Goal: Contribute content: Add original content to the website for others to see

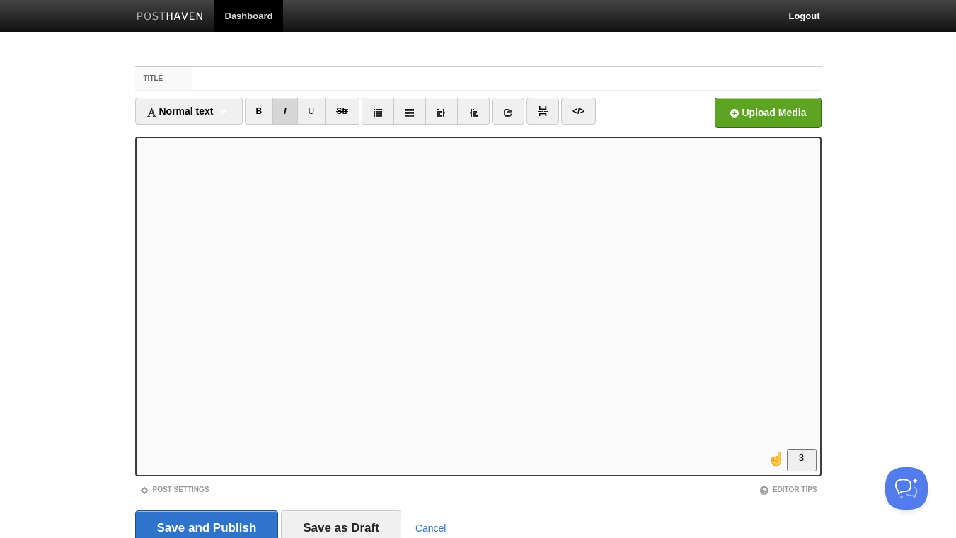
click at [296, 110] on link "I" at bounding box center [285, 111] width 25 height 27
click at [258, 110] on link "B" at bounding box center [259, 111] width 29 height 27
click at [257, 107] on link "B" at bounding box center [259, 111] width 29 height 27
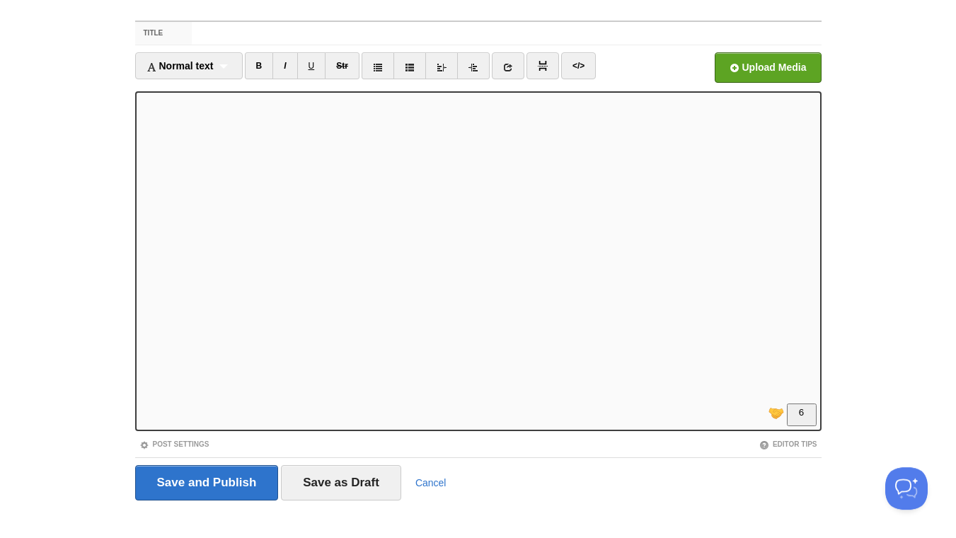
scroll to position [58, 0]
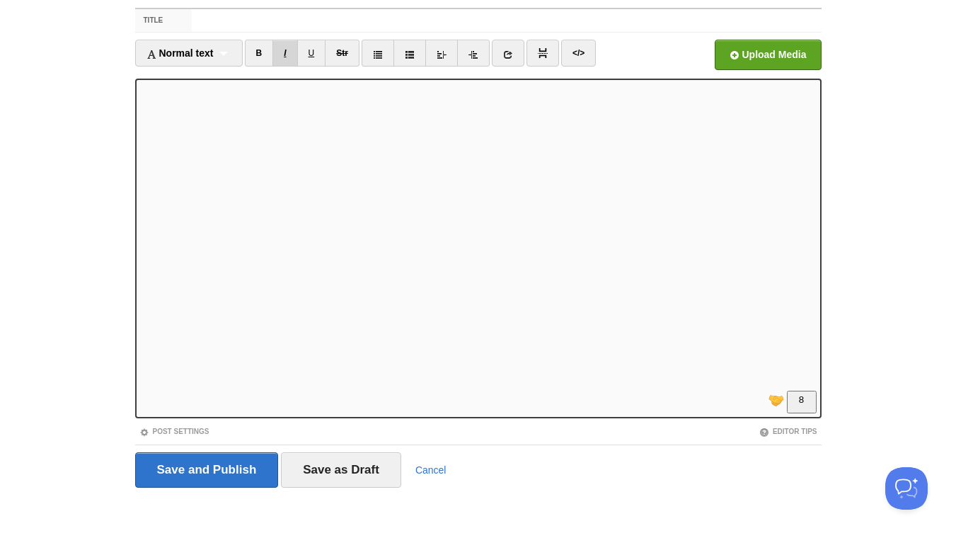
click at [286, 48] on link "I" at bounding box center [285, 53] width 25 height 27
click at [291, 50] on link "I" at bounding box center [285, 53] width 25 height 27
click at [299, 21] on input "Title" at bounding box center [506, 20] width 629 height 23
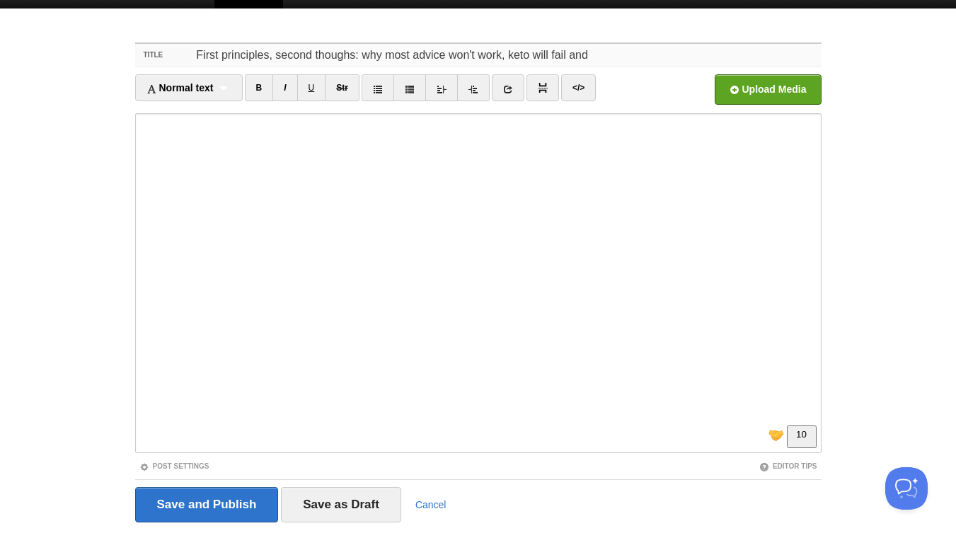
scroll to position [0, 0]
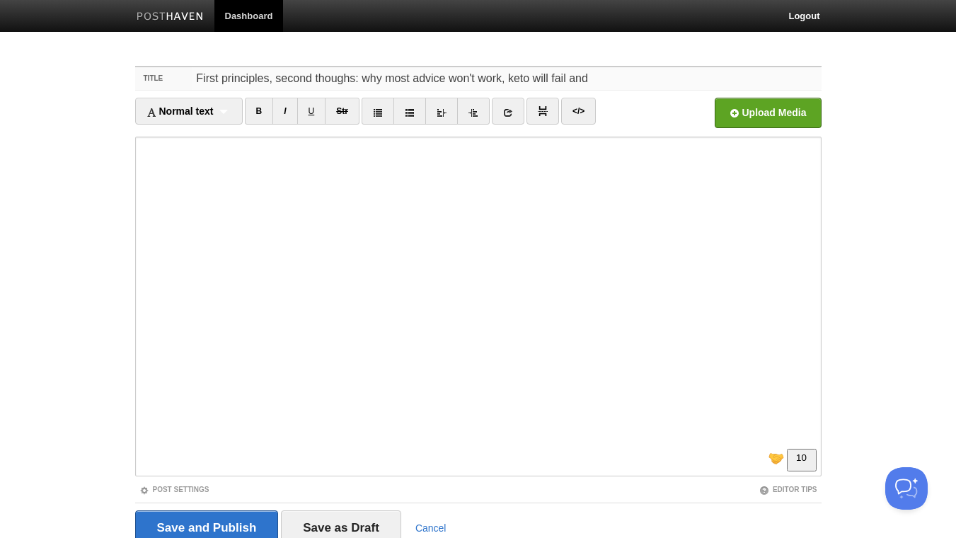
drag, startPoint x: 596, startPoint y: 76, endPoint x: 508, endPoint y: 79, distance: 88.5
click at [508, 79] on input "First principles, second thoughs: why most advice won't work, keto will fail and" at bounding box center [506, 78] width 629 height 23
click at [598, 80] on input "First principles, second thoughs: why most advice won't work, keto will fail and" at bounding box center [506, 78] width 629 height 23
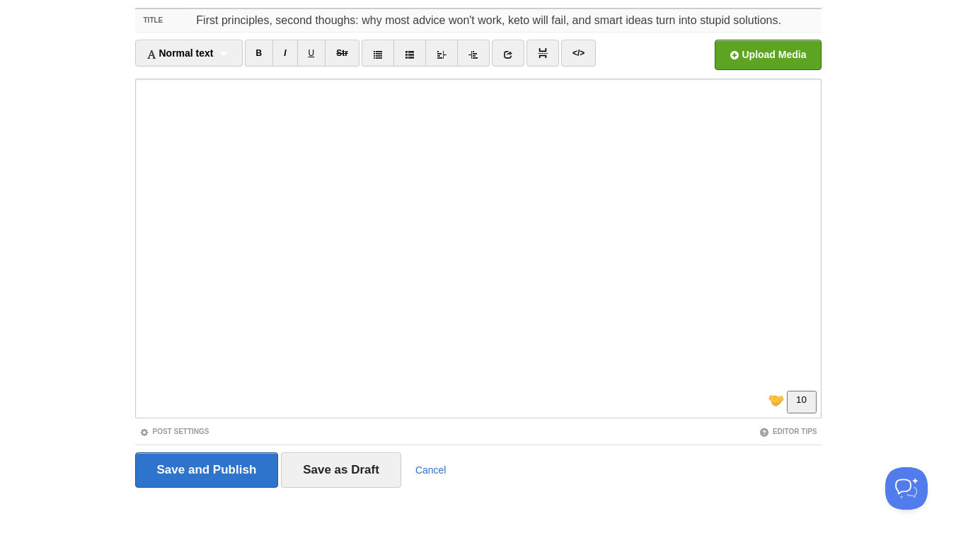
drag, startPoint x: 573, startPoint y: 20, endPoint x: 503, endPoint y: 22, distance: 70.1
click at [503, 22] on input "First principles, second thoughs: why most advice won't work, keto will fail, a…" at bounding box center [506, 20] width 629 height 23
click at [739, 18] on input "First principles, second thoughs: why most advice won't work and smart ideas tu…" at bounding box center [506, 20] width 629 height 23
drag, startPoint x: 525, startPoint y: 20, endPoint x: 366, endPoint y: 21, distance: 159.3
click at [366, 21] on input "First principles, second thoughs: why most advice won't work and smart ideas tu…" at bounding box center [506, 20] width 629 height 23
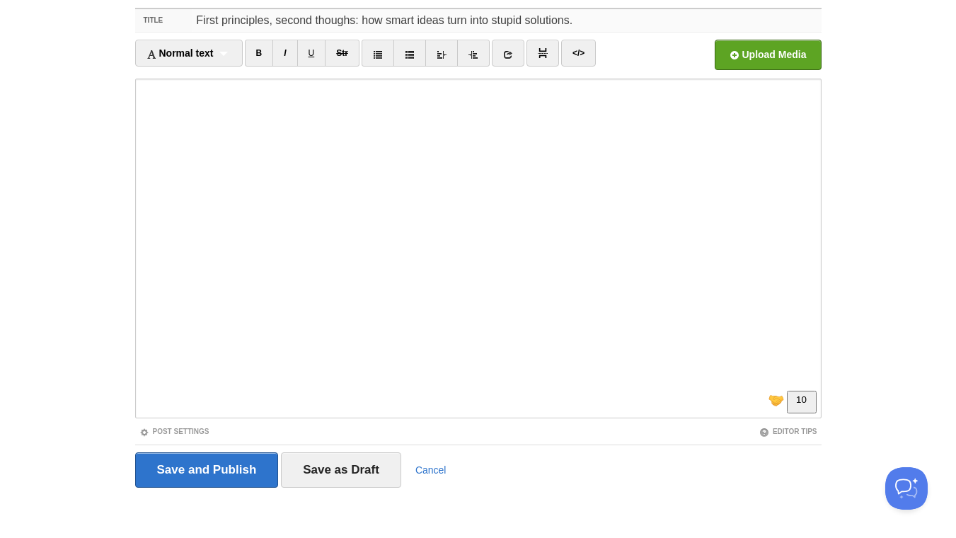
click at [607, 19] on input "First principles, second thoughs: how smart ideas turn into stupid solutions." at bounding box center [506, 20] width 629 height 23
drag, startPoint x: 718, startPoint y: 17, endPoint x: 622, endPoint y: 23, distance: 95.7
click at [622, 23] on input "First principles, second thoughs: how smart ideas turn into stupid solutions. A…" at bounding box center [506, 20] width 629 height 23
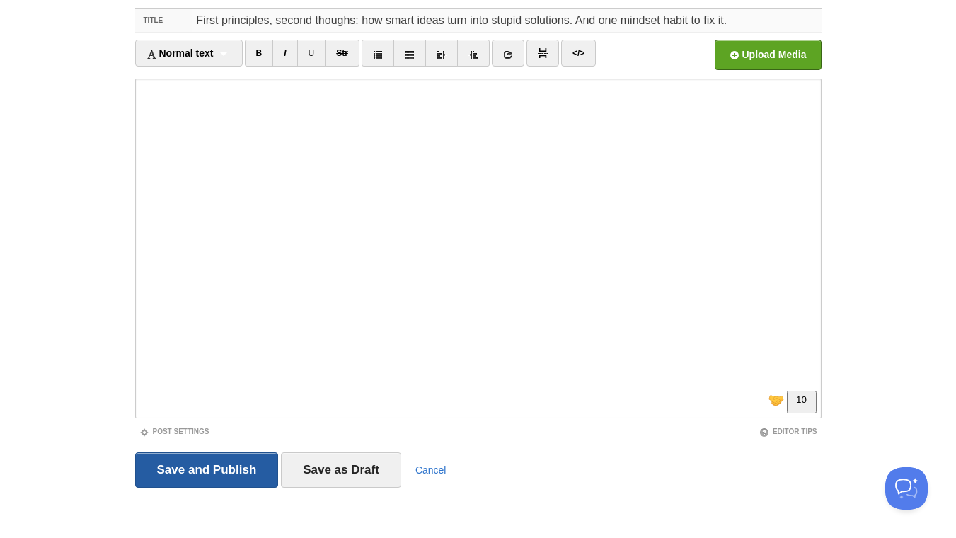
type input "First principles, second thoughs: how smart ideas turn into stupid solutions. A…"
click at [216, 470] on input "Save and Publish" at bounding box center [207, 469] width 144 height 35
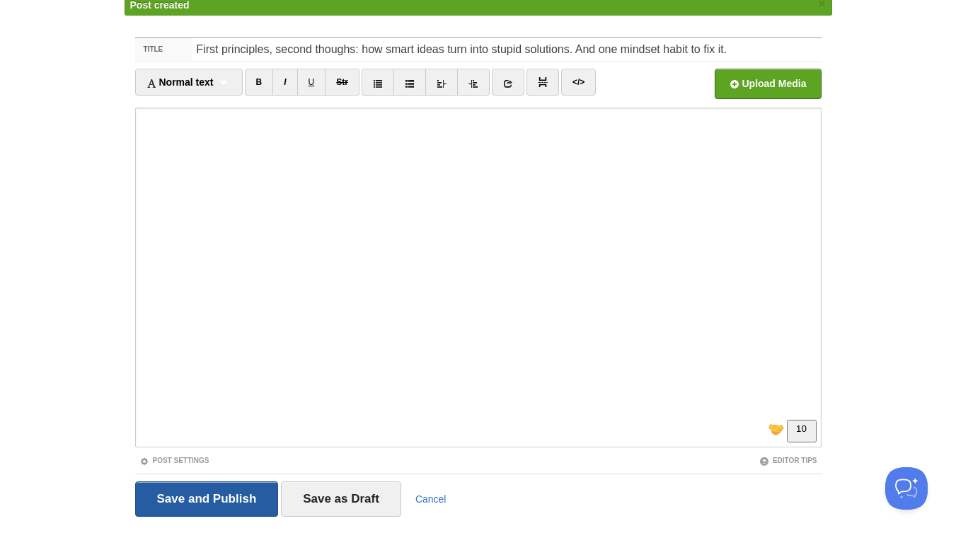
scroll to position [53, 0]
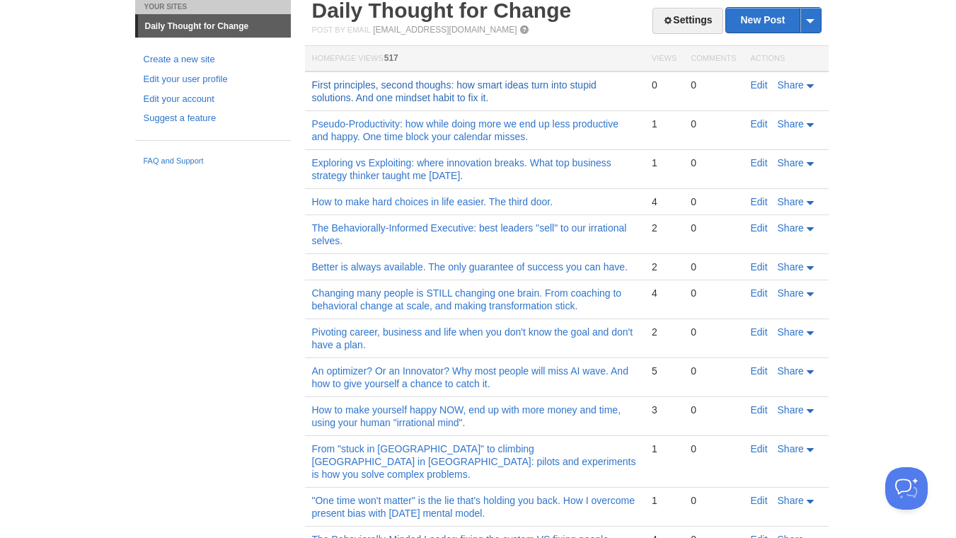
click at [464, 98] on link "First principles, second thoughs: how smart ideas turn into stupid solutions. A…" at bounding box center [454, 91] width 285 height 24
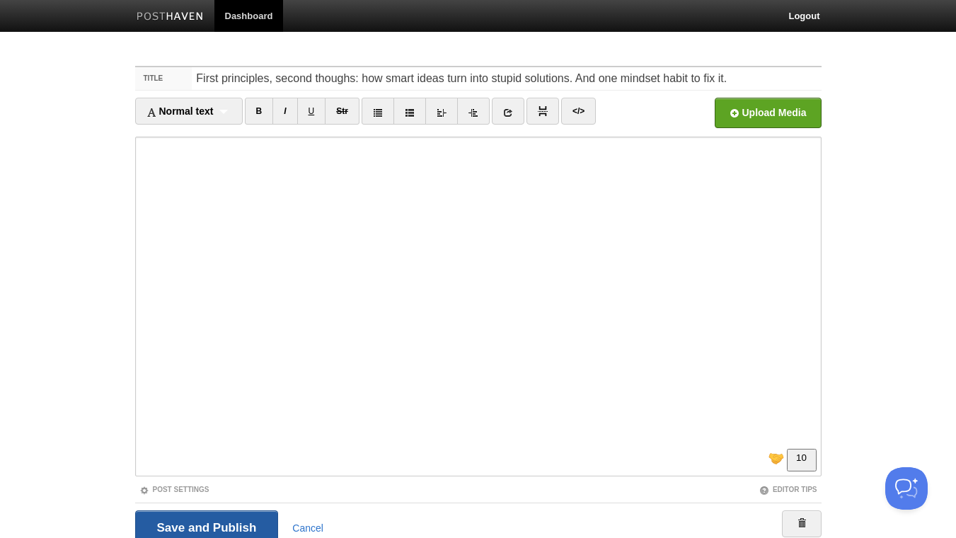
click at [237, 525] on input "Save and Publish" at bounding box center [207, 527] width 144 height 35
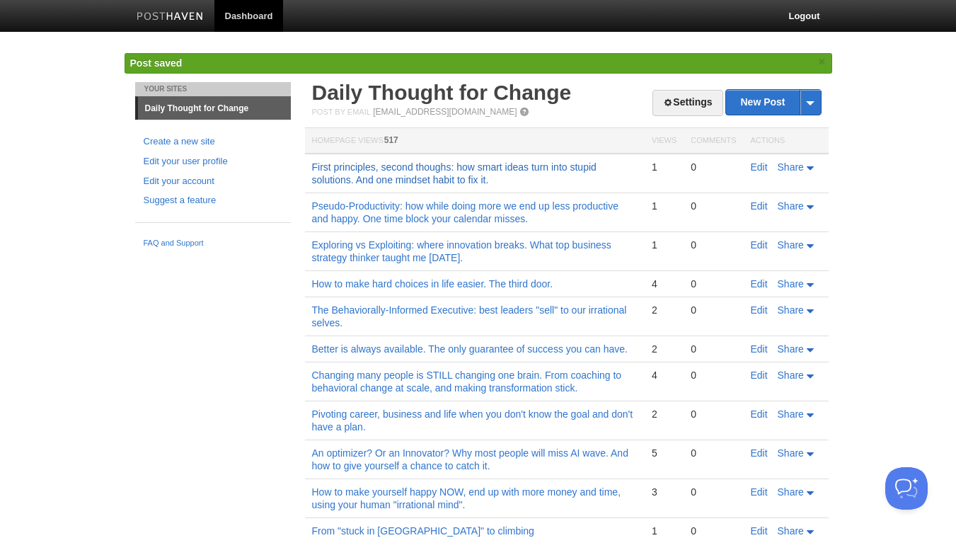
click at [477, 170] on link "First principles, second thoughs: how smart ideas turn into stupid solutions. A…" at bounding box center [454, 173] width 285 height 24
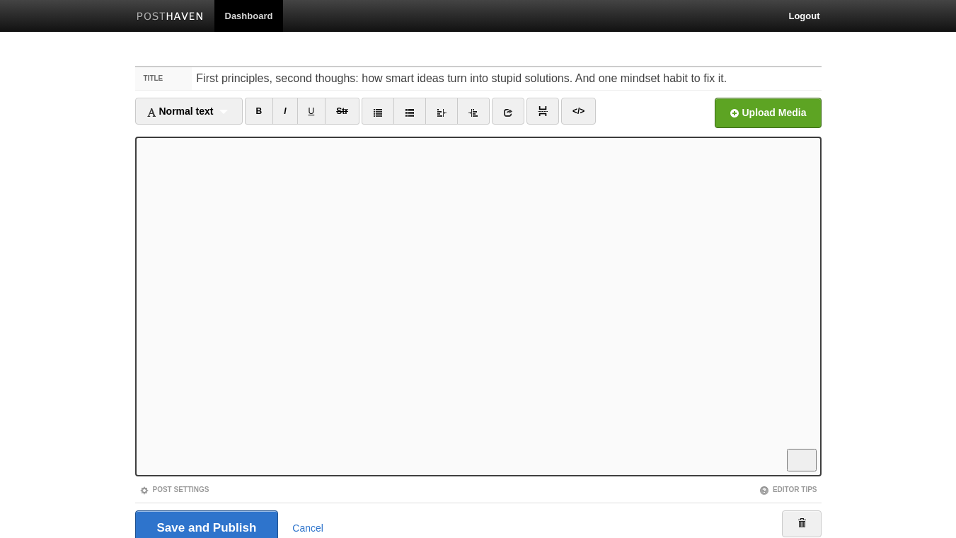
scroll to position [156, 0]
click at [285, 113] on link "I" at bounding box center [285, 111] width 25 height 27
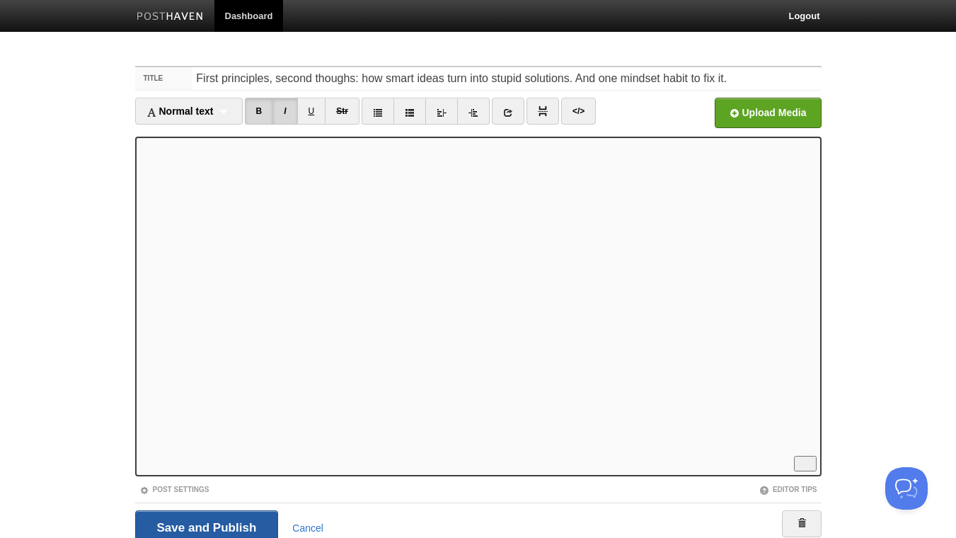
click at [236, 525] on input "Save and Publish" at bounding box center [207, 527] width 144 height 35
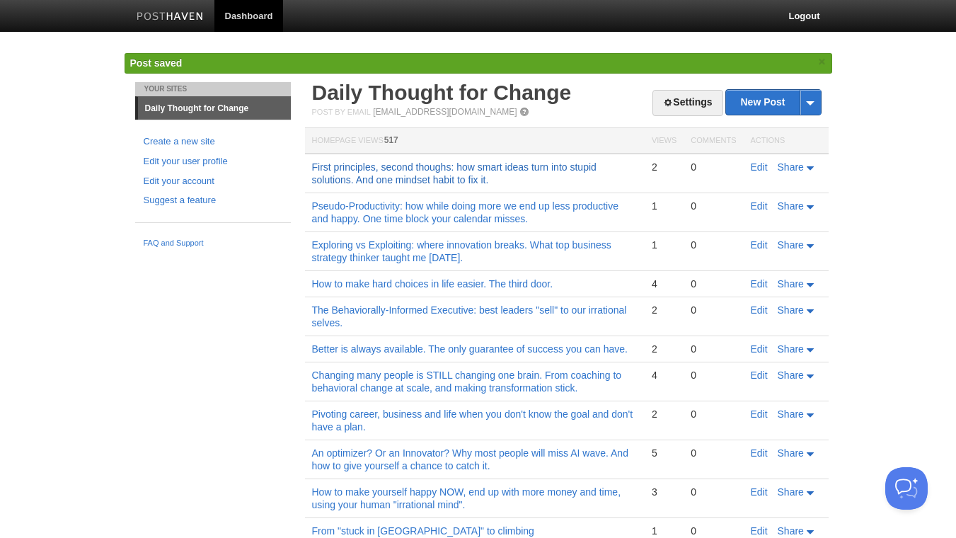
click at [484, 162] on link "First principles, second thoughs: how smart ideas turn into stupid solutions. A…" at bounding box center [454, 173] width 285 height 24
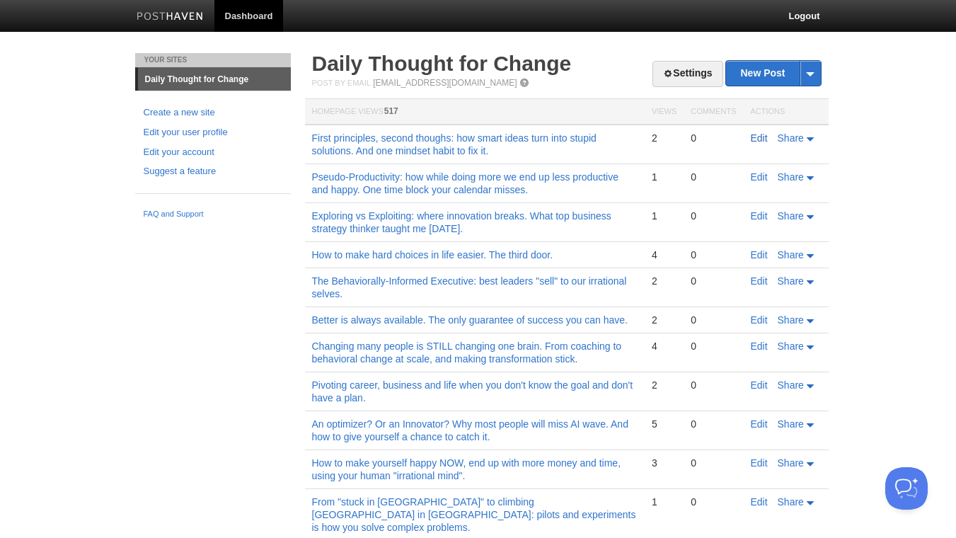
click at [758, 137] on link "Edit" at bounding box center [759, 137] width 17 height 11
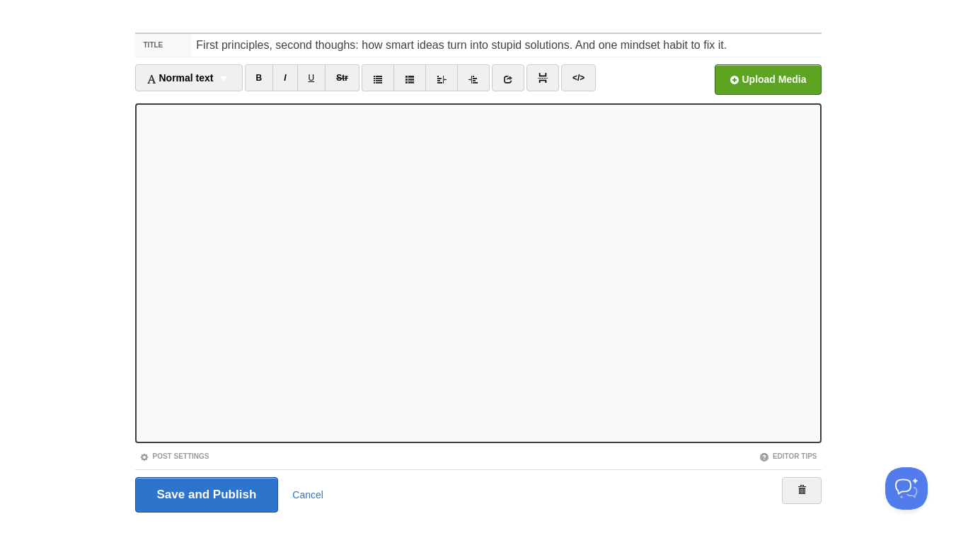
scroll to position [58, 0]
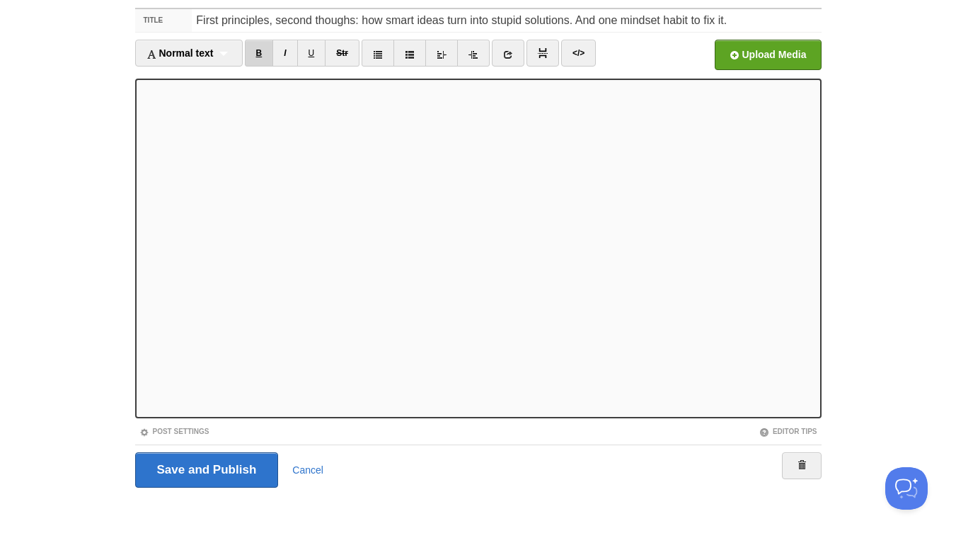
click at [263, 55] on link "B" at bounding box center [259, 53] width 29 height 27
click at [508, 52] on icon at bounding box center [508, 55] width 10 height 10
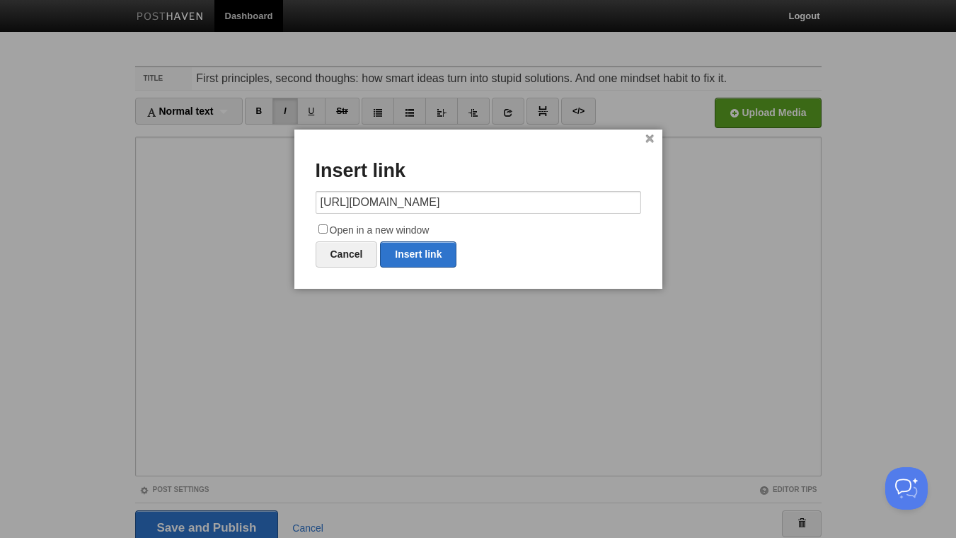
scroll to position [0, 103]
type input "[URL][DOMAIN_NAME]"
click at [324, 227] on input "Open in a new window" at bounding box center [323, 228] width 9 height 9
checkbox input "true"
drag, startPoint x: 408, startPoint y: 258, endPoint x: 371, endPoint y: 254, distance: 37.7
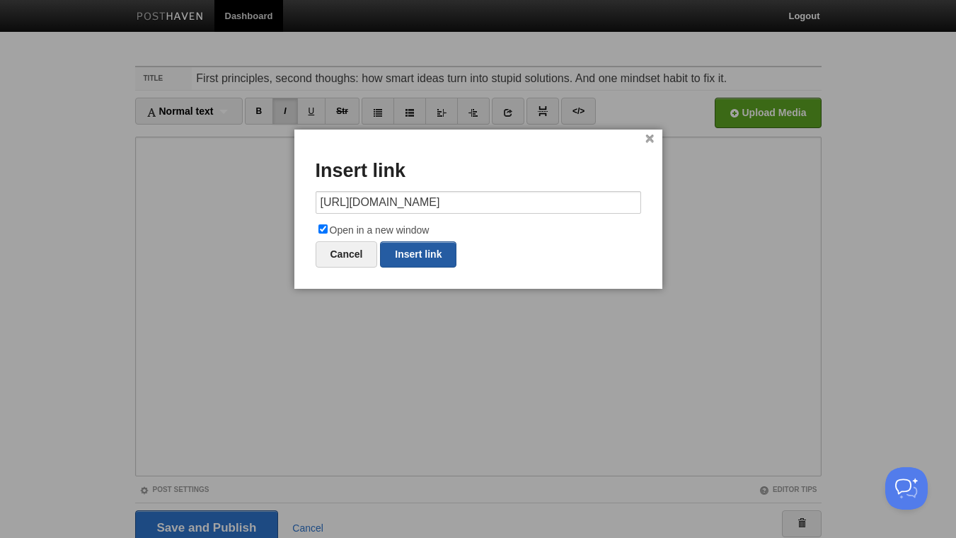
click at [408, 256] on link "Insert link" at bounding box center [418, 254] width 76 height 26
type input "https://"
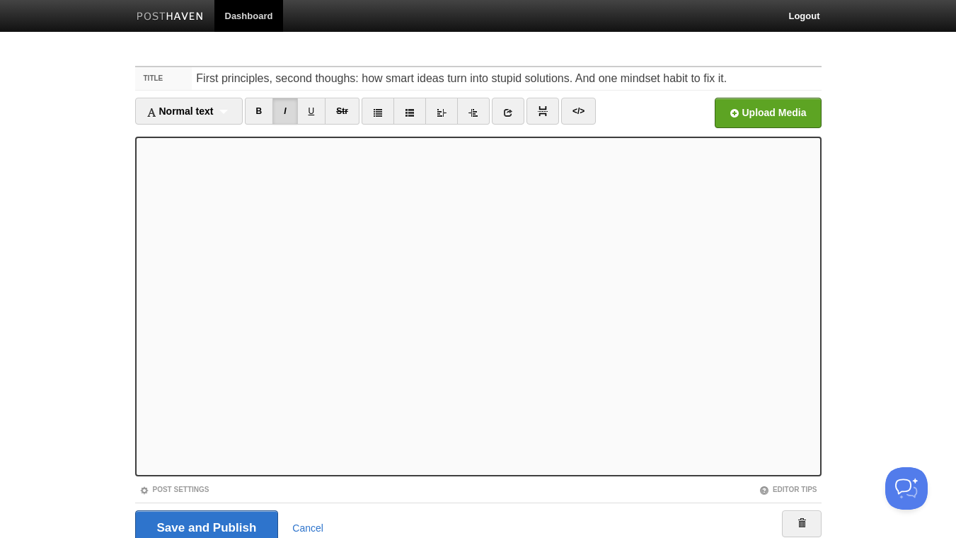
scroll to position [58, 0]
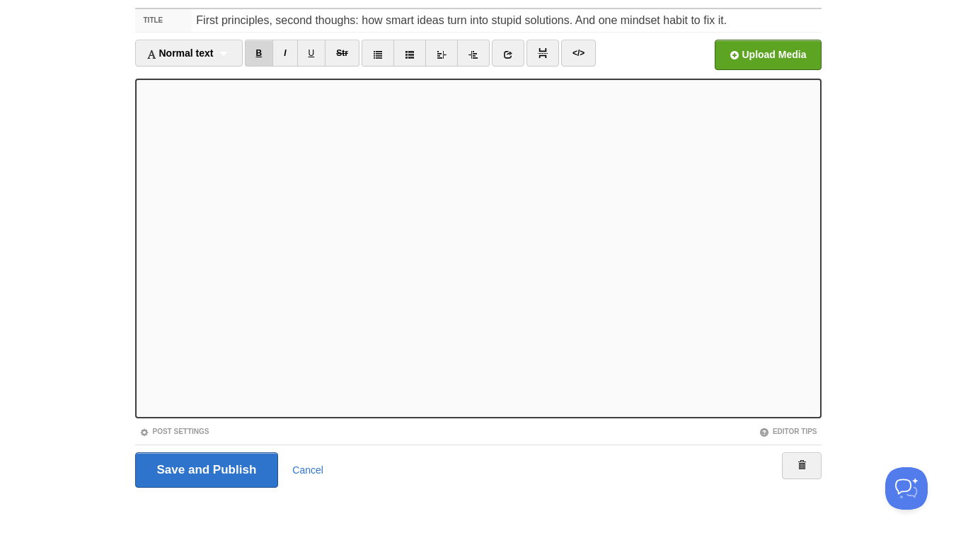
click at [256, 51] on link "B" at bounding box center [259, 53] width 29 height 27
click at [138, 342] on iframe at bounding box center [478, 249] width 687 height 340
click at [259, 42] on link "B" at bounding box center [259, 53] width 29 height 27
click at [261, 57] on link "B" at bounding box center [259, 53] width 29 height 27
click at [236, 476] on input "Save and Publish" at bounding box center [207, 469] width 144 height 35
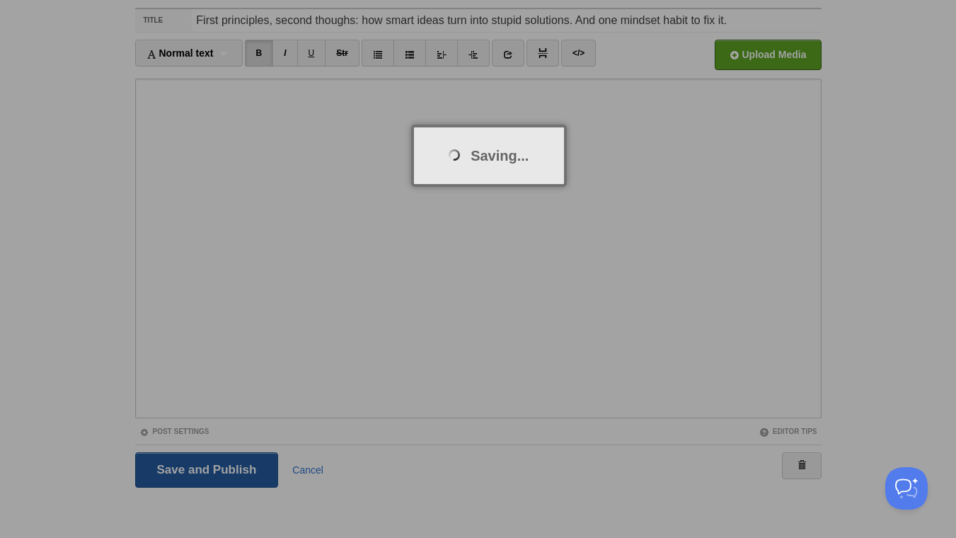
scroll to position [53, 0]
